Goal: Navigation & Orientation: Find specific page/section

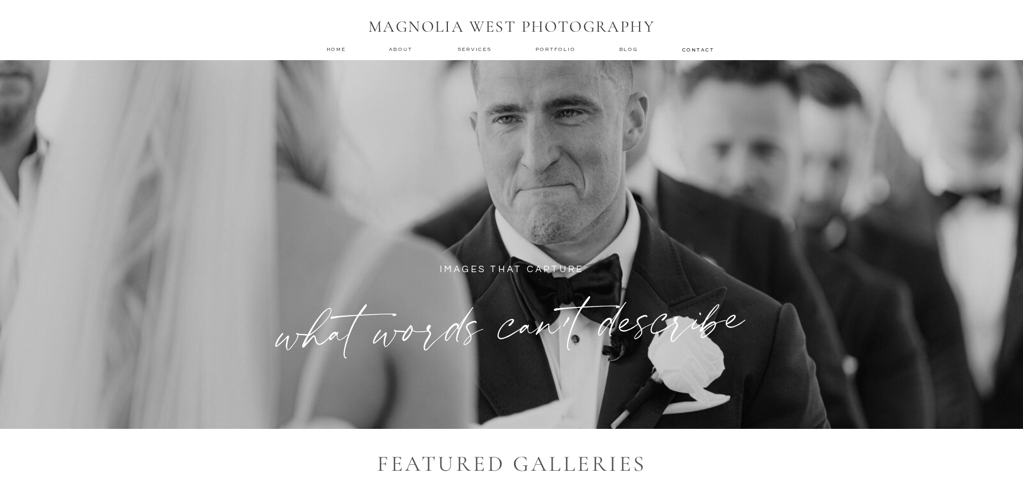
click at [557, 48] on nav "Portfolio" at bounding box center [556, 50] width 42 height 8
click at [554, 53] on nav "Portfolio" at bounding box center [556, 50] width 42 height 8
click at [549, 52] on nav "Portfolio" at bounding box center [556, 50] width 42 height 8
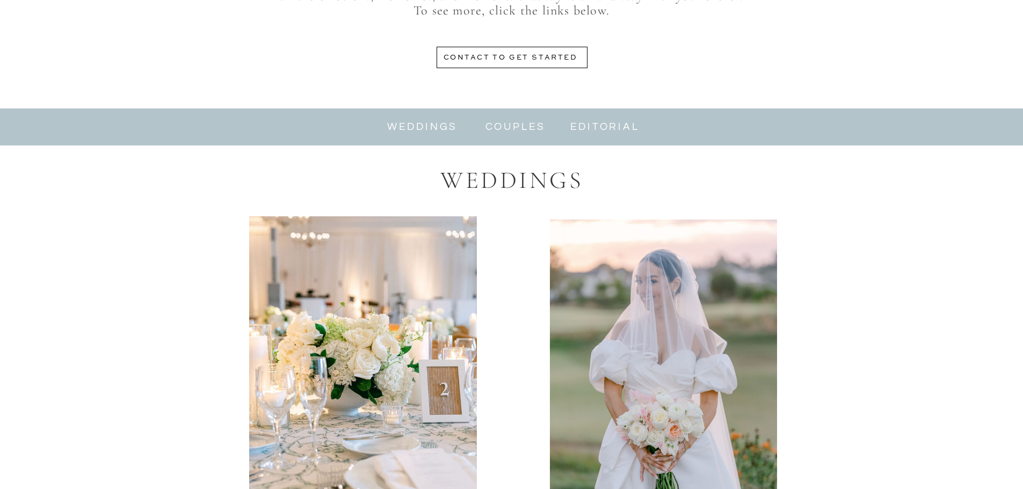
click at [534, 133] on nav "couples" at bounding box center [515, 127] width 67 height 12
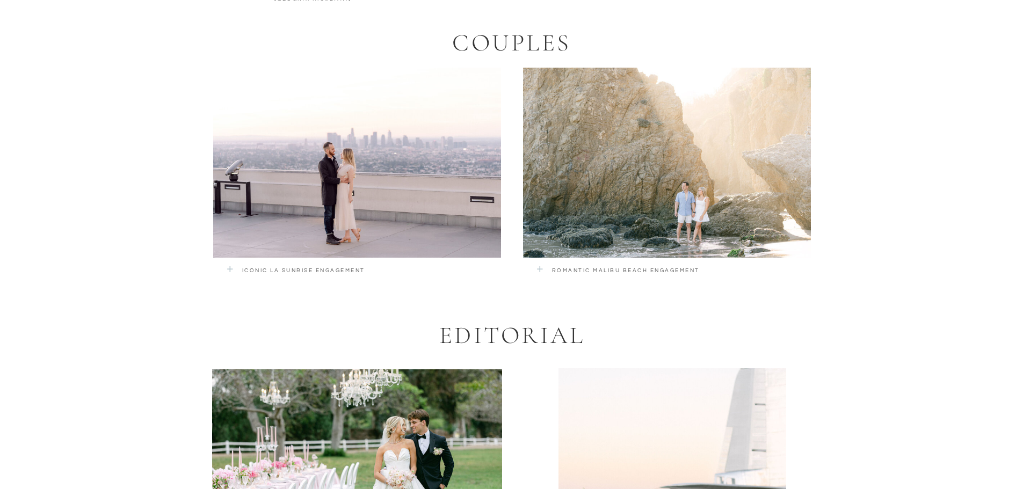
scroll to position [2054, 0]
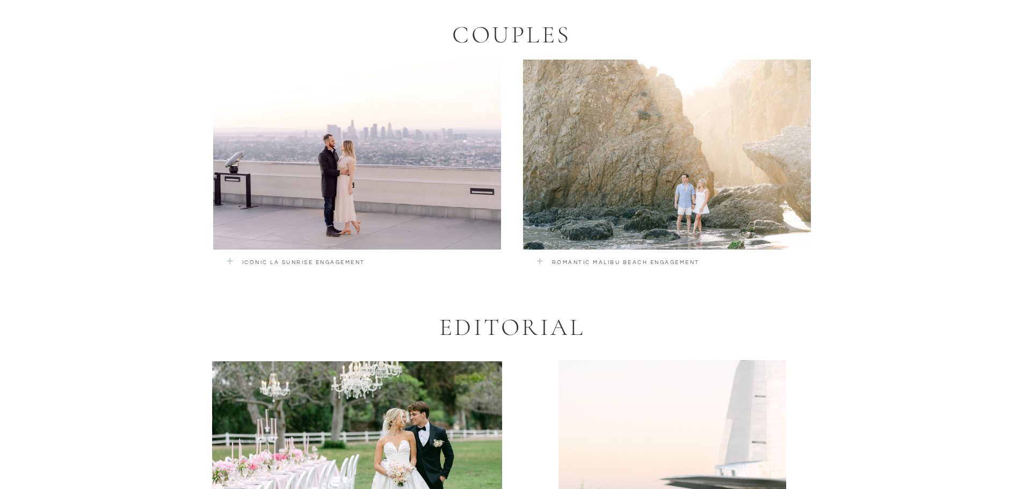
click at [437, 211] on div at bounding box center [357, 155] width 288 height 190
click at [663, 199] on div at bounding box center [667, 155] width 288 height 190
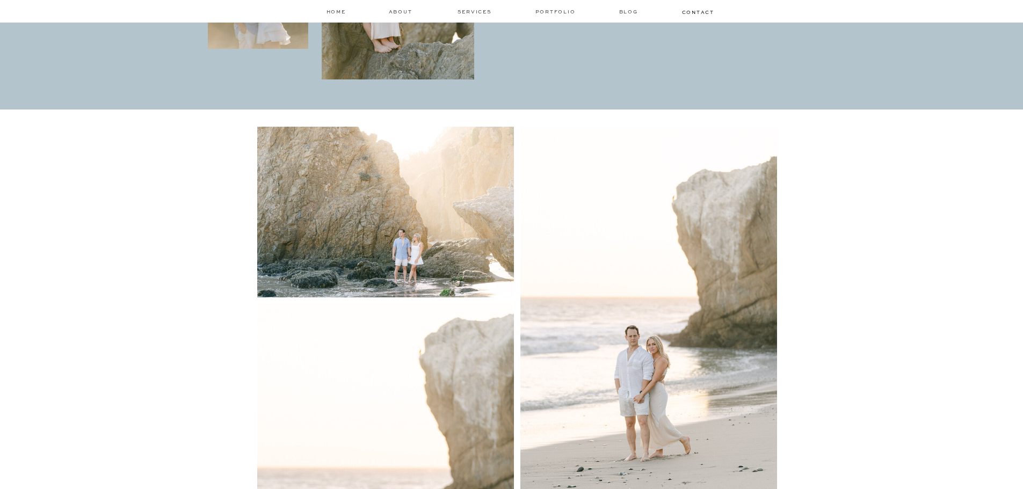
scroll to position [483, 0]
